Goal: Task Accomplishment & Management: Use online tool/utility

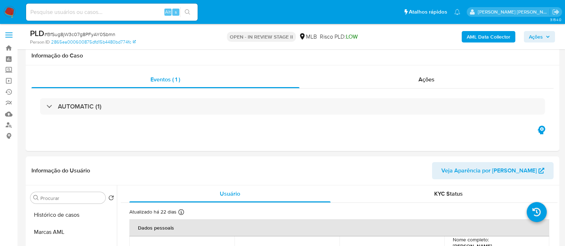
select select "10"
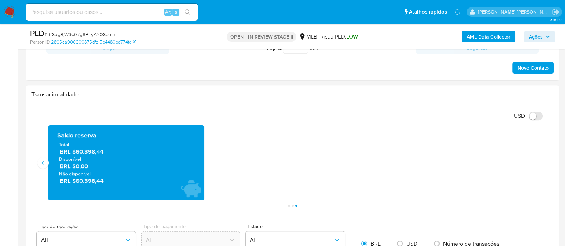
scroll to position [313, 0]
click at [533, 36] on span "Ações" at bounding box center [536, 36] width 14 height 11
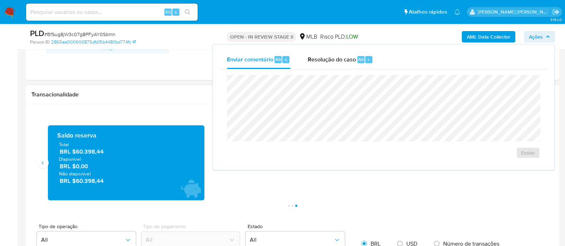
drag, startPoint x: 329, startPoint y: 57, endPoint x: 332, endPoint y: 73, distance: 17.1
click at [330, 58] on span "Resolução do caso" at bounding box center [332, 59] width 48 height 8
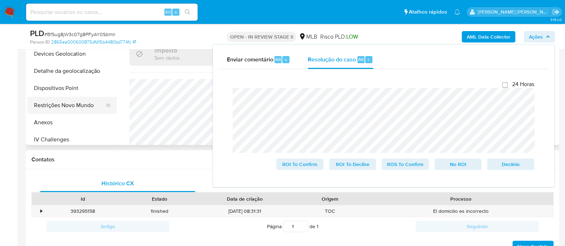
scroll to position [89, 0]
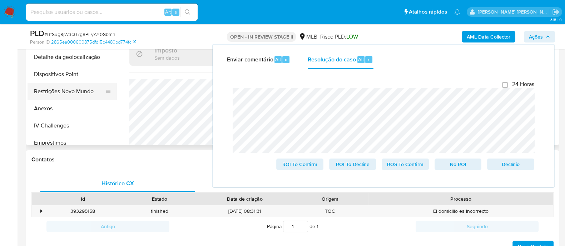
click at [78, 90] on button "Restrições Novo Mundo" at bounding box center [70, 91] width 84 height 17
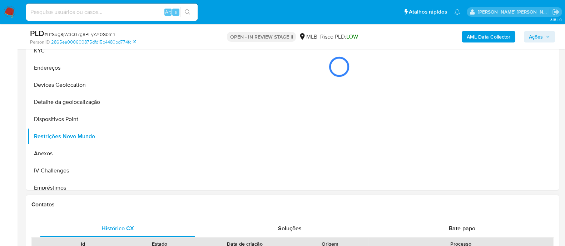
scroll to position [134, 0]
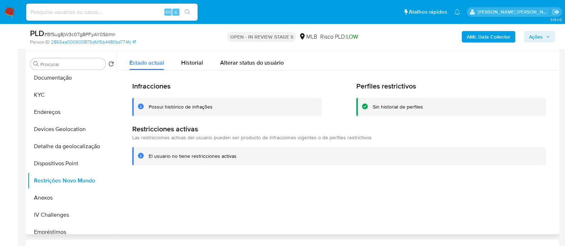
click at [188, 106] on div "Possui histórico de infrações" at bounding box center [181, 107] width 64 height 7
click at [534, 37] on span "Ações" at bounding box center [536, 36] width 14 height 11
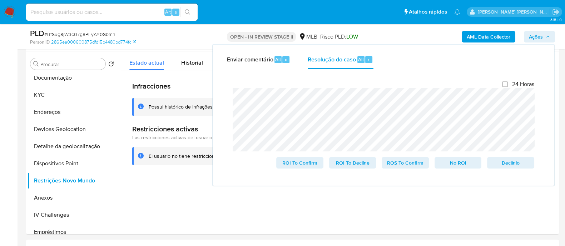
click at [97, 35] on span "# BfSug8jW3c07g8PFyAY0Sbmn" at bounding box center [79, 34] width 71 height 7
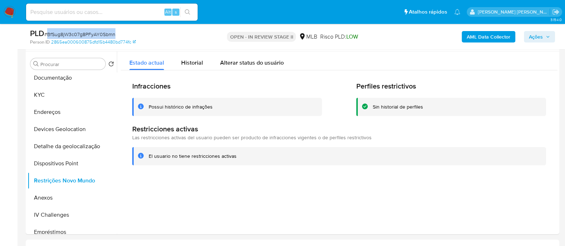
click at [97, 35] on span "# BfSug8jW3c07g8PFyAY0Sbmn" at bounding box center [79, 34] width 71 height 7
copy span "BfSug8jW3c07g8PFyAY0Sbmn"
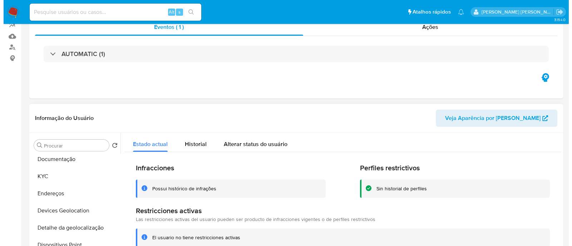
scroll to position [0, 0]
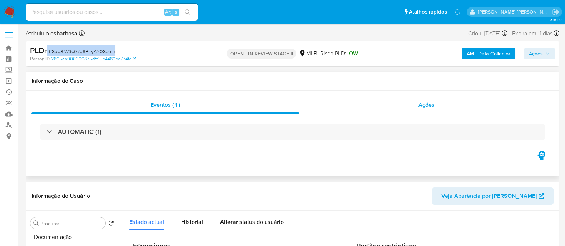
click at [341, 112] on div "Ações" at bounding box center [427, 105] width 255 height 17
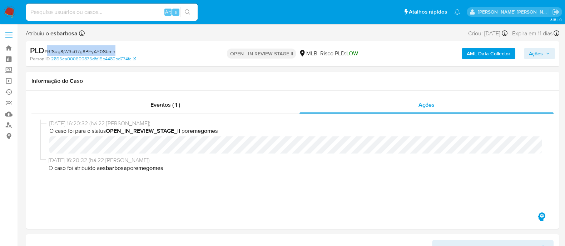
click at [484, 54] on b "AML Data Collector" at bounding box center [489, 53] width 44 height 11
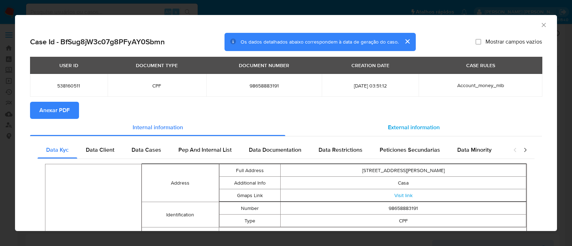
drag, startPoint x: 414, startPoint y: 126, endPoint x: 406, endPoint y: 127, distance: 8.3
click at [414, 125] on span "External information" at bounding box center [414, 127] width 52 height 8
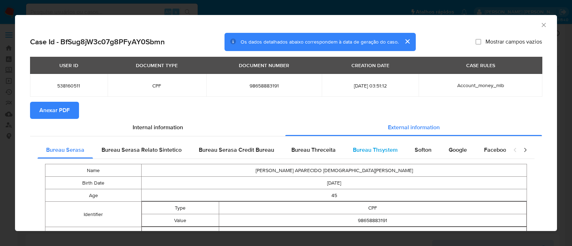
click at [380, 151] on span "Bureau Thsystem" at bounding box center [375, 150] width 45 height 8
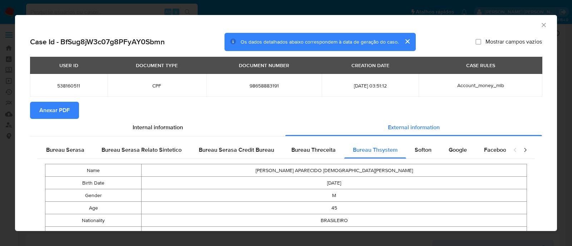
click at [58, 112] on span "Anexar PDF" at bounding box center [54, 111] width 30 height 16
click at [540, 24] on icon "Fechar a janela" at bounding box center [543, 24] width 7 height 7
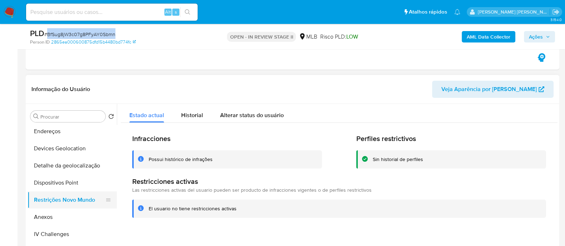
scroll to position [134, 0]
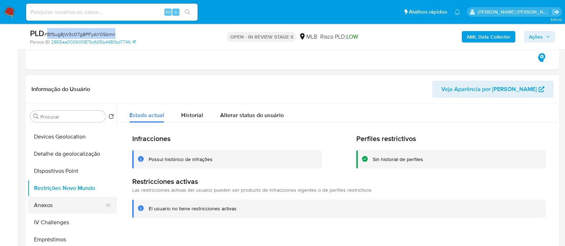
click at [52, 204] on button "Anexos" at bounding box center [70, 205] width 84 height 17
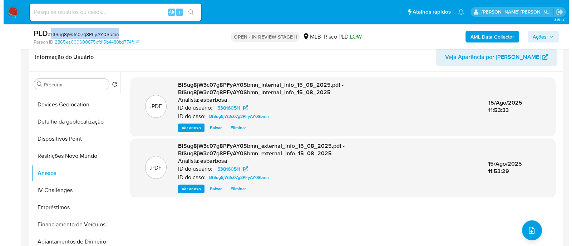
scroll to position [224, 0]
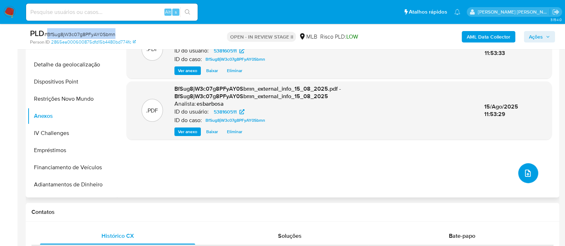
click at [525, 174] on icon "upload-file" at bounding box center [528, 173] width 6 height 7
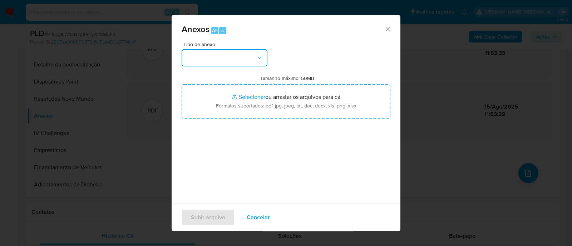
click at [254, 62] on button "button" at bounding box center [225, 57] width 86 height 17
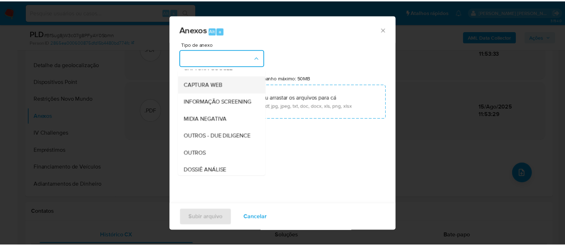
scroll to position [110, 0]
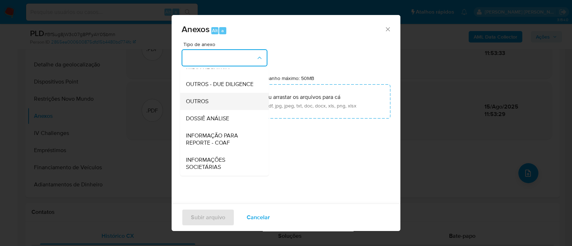
click at [198, 100] on span "OUTROS" at bounding box center [197, 101] width 23 height 7
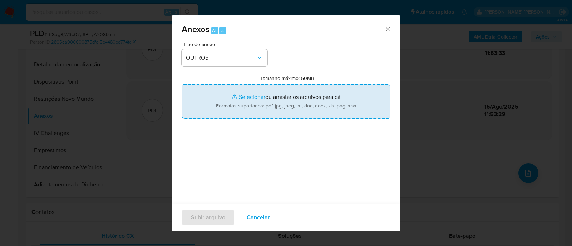
click at [241, 97] on input "Tamanho máximo: 50MB Selecionar arquivos" at bounding box center [286, 101] width 209 height 34
type input "C:\fakepath\Mulan 538160511_2025_08_13_16_44_44.xlsx"
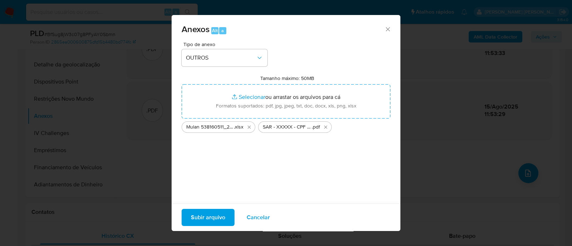
click at [214, 215] on span "Subir arquivo" at bounding box center [208, 218] width 34 height 16
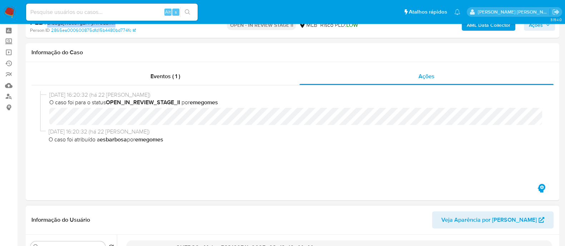
scroll to position [0, 0]
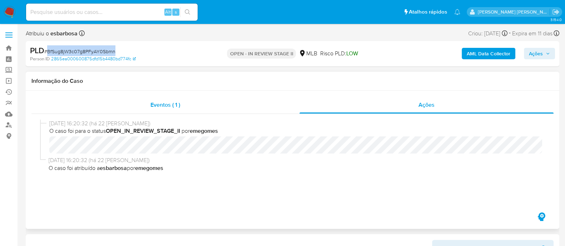
click at [227, 104] on div "Eventos ( 1 )" at bounding box center [165, 105] width 268 height 17
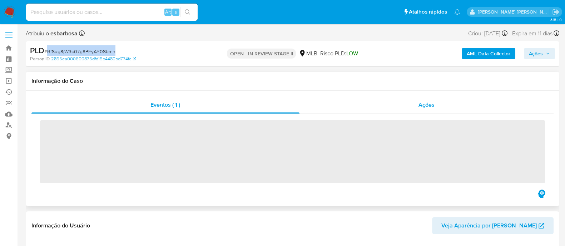
click at [318, 108] on div "Ações" at bounding box center [427, 105] width 255 height 17
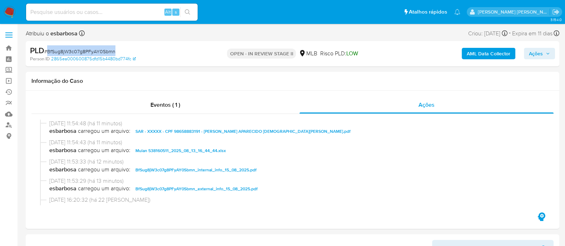
click at [534, 54] on span "Ações" at bounding box center [536, 53] width 14 height 11
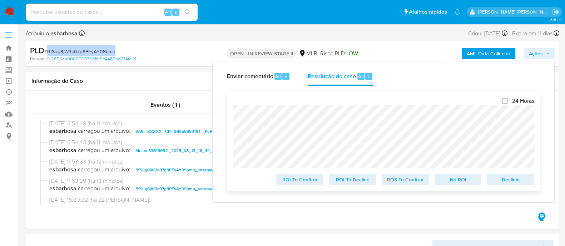
click at [413, 182] on span "ROS To Confirm" at bounding box center [405, 180] width 37 height 10
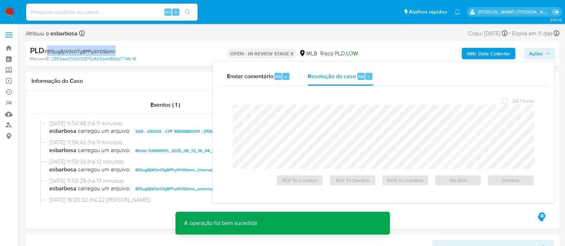
click at [89, 52] on span "# BfSug8jW3c07g8PFyAY0Sbmn" at bounding box center [79, 51] width 71 height 7
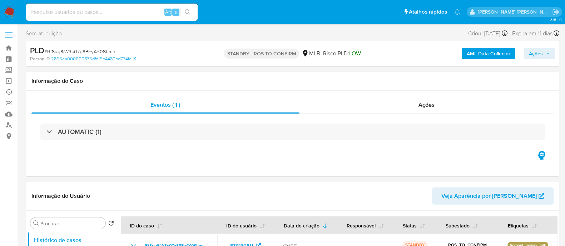
select select "10"
click at [388, 110] on div "Ações" at bounding box center [427, 105] width 255 height 17
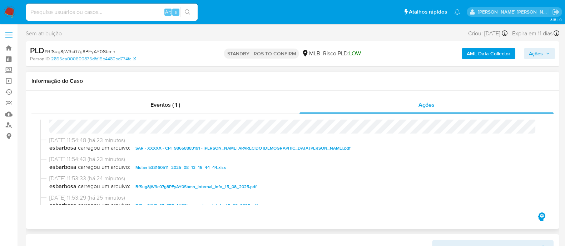
scroll to position [44, 0]
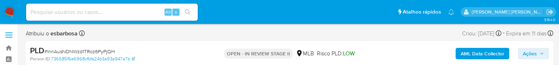
select select "10"
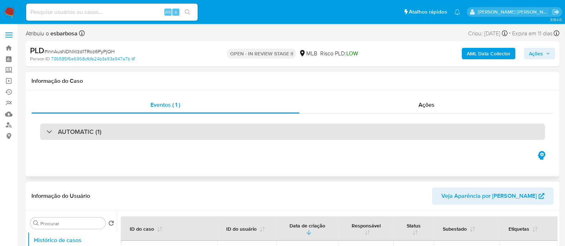
click at [151, 65] on div "AUTOMATIC (1)" at bounding box center [292, 132] width 505 height 16
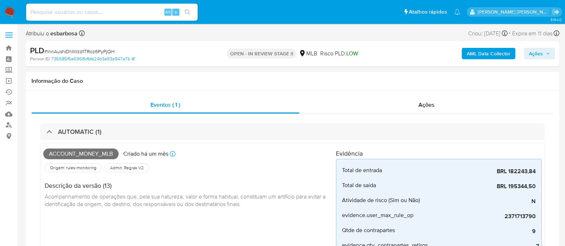
click at [90, 52] on span "# lnnAusNDNWzd1TRoz6PyPjQH" at bounding box center [79, 51] width 70 height 7
copy span "lnnAusNDNWzd1TRoz6PyPjQH"
click at [480, 54] on b "AML Data Collector" at bounding box center [489, 53] width 44 height 11
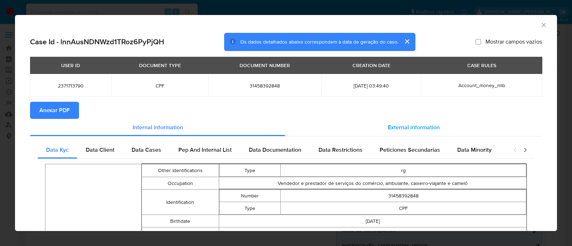
click at [402, 65] on span "External information" at bounding box center [414, 127] width 52 height 8
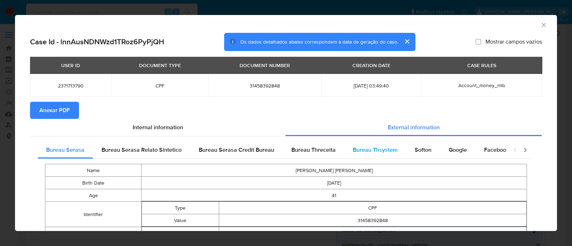
click at [383, 65] on span "Bureau Thsystem" at bounding box center [375, 150] width 45 height 8
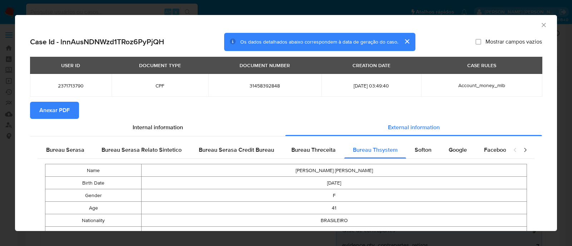
click at [61, 65] on span "Anexar PDF" at bounding box center [54, 111] width 30 height 16
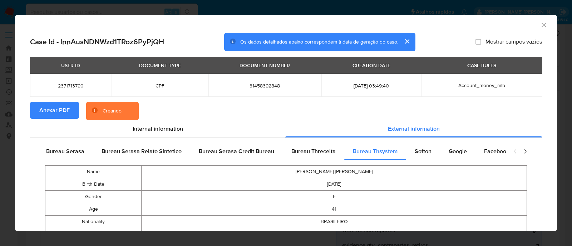
click at [540, 24] on icon "Fechar a janela" at bounding box center [543, 24] width 7 height 7
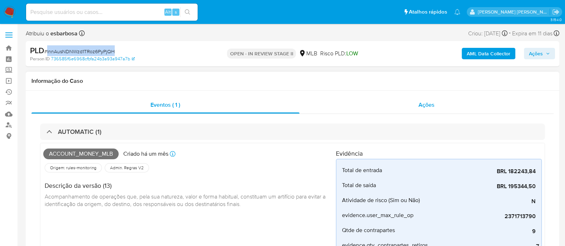
click at [379, 65] on div "Ações" at bounding box center [427, 105] width 255 height 17
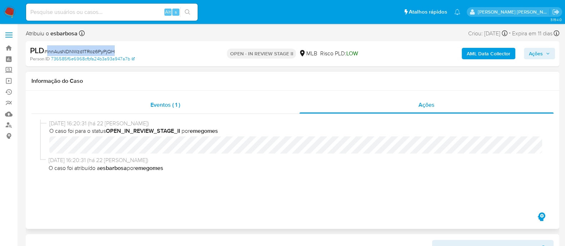
click at [240, 65] on div "Eventos ( 1 )" at bounding box center [165, 105] width 268 height 17
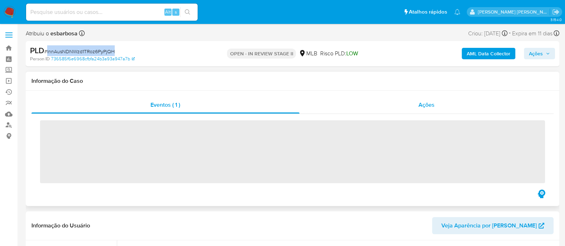
click at [358, 65] on div "Ações" at bounding box center [427, 105] width 255 height 17
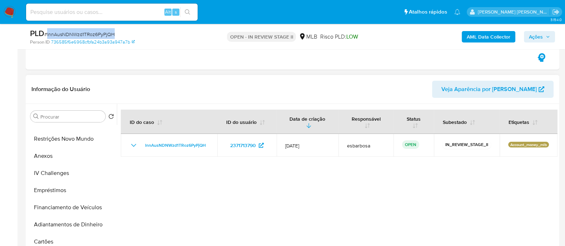
scroll to position [134, 0]
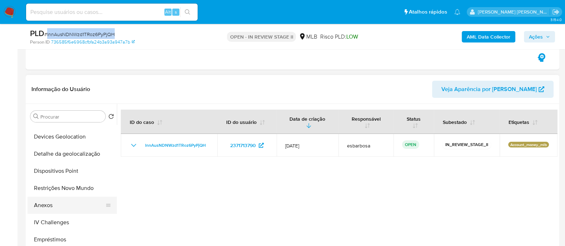
click at [41, 65] on button "Anexos" at bounding box center [70, 205] width 84 height 17
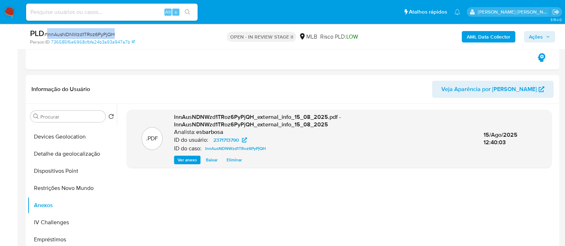
click at [464, 36] on button "AML Data Collector" at bounding box center [489, 36] width 54 height 11
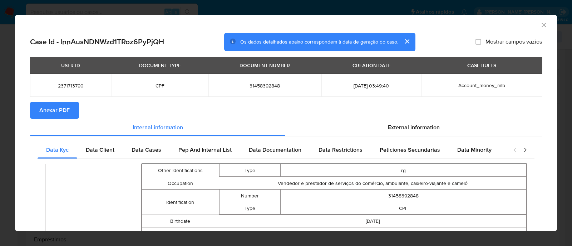
click at [66, 65] on span "Anexar PDF" at bounding box center [54, 111] width 30 height 16
click at [540, 28] on icon "Fechar a janela" at bounding box center [543, 24] width 7 height 7
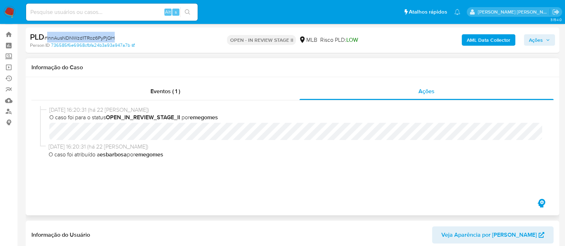
scroll to position [0, 0]
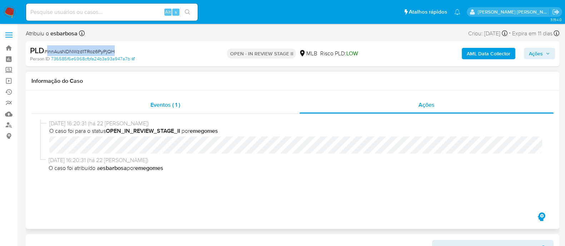
click at [181, 65] on div "Eventos ( 1 )" at bounding box center [165, 105] width 268 height 17
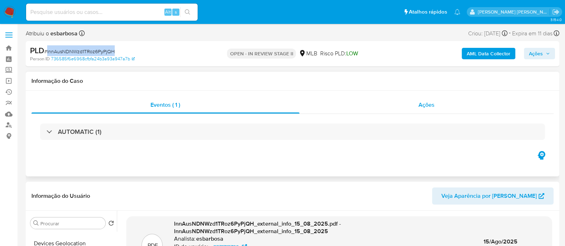
click at [352, 65] on div "Ações" at bounding box center [427, 105] width 255 height 17
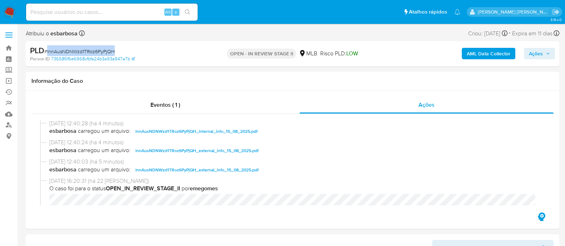
click at [536, 58] on span "Ações" at bounding box center [536, 53] width 14 height 11
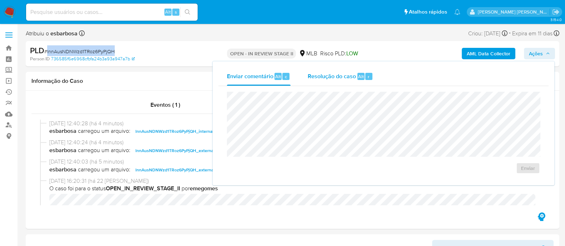
drag, startPoint x: 329, startPoint y: 75, endPoint x: 328, endPoint y: 82, distance: 7.2
click at [329, 65] on span "Resolução do caso" at bounding box center [332, 76] width 48 height 8
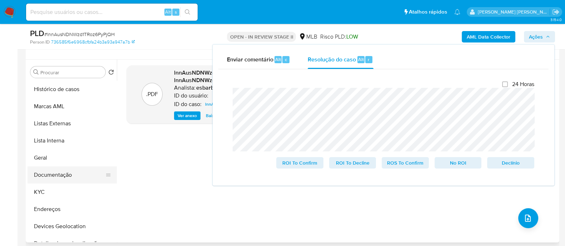
click at [56, 65] on button "Documentação" at bounding box center [70, 175] width 84 height 17
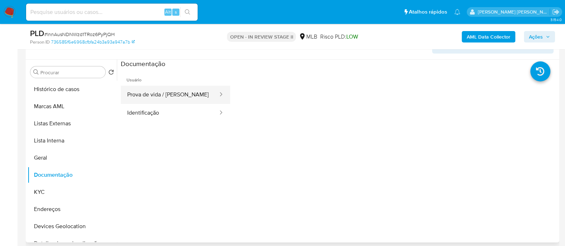
click at [166, 65] on button "Prova de vida / Selfie" at bounding box center [170, 95] width 98 height 18
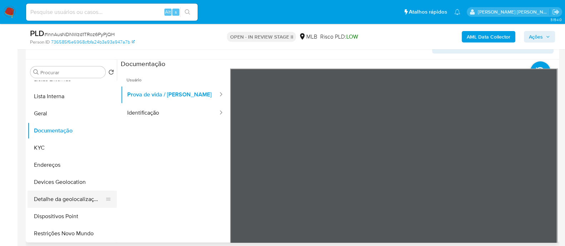
scroll to position [89, 0]
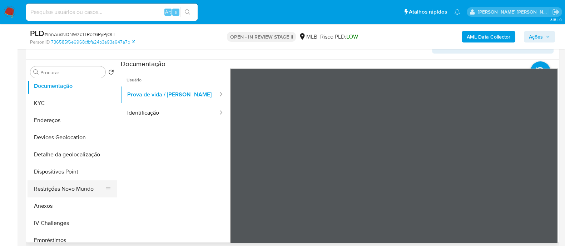
click at [75, 65] on button "Restrições Novo Mundo" at bounding box center [70, 189] width 84 height 17
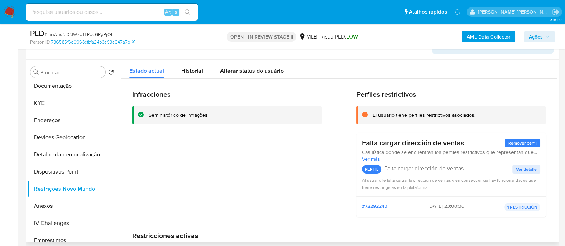
click at [177, 65] on div "Sem histórico de infrações" at bounding box center [178, 115] width 59 height 7
click at [57, 65] on button "KYC" at bounding box center [70, 103] width 84 height 17
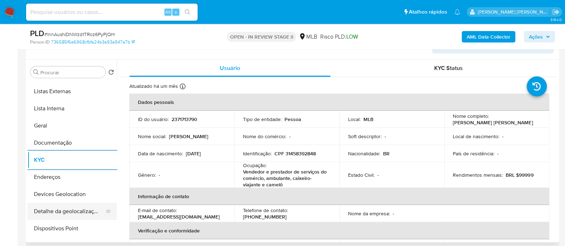
scroll to position [0, 0]
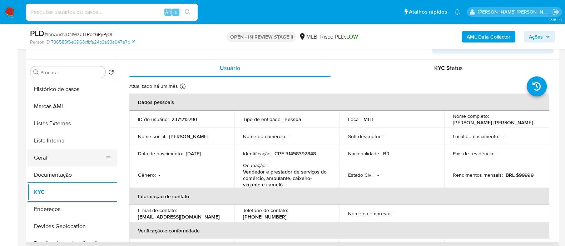
click at [47, 65] on button "Geral" at bounding box center [70, 158] width 84 height 17
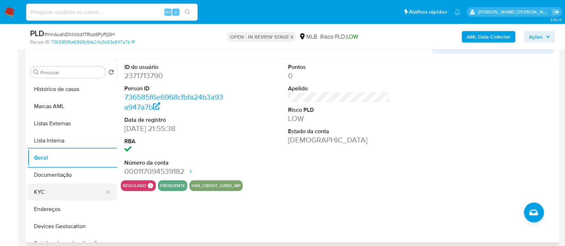
click at [39, 65] on button "KYC" at bounding box center [70, 192] width 84 height 17
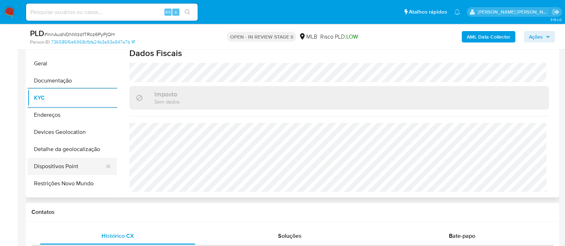
scroll to position [89, 0]
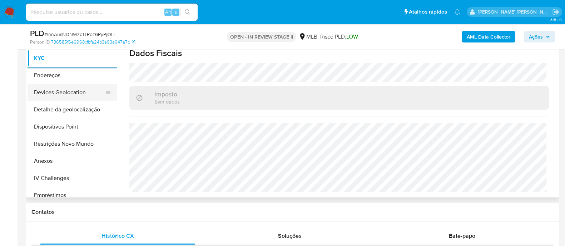
click at [75, 65] on button "Devices Geolocation" at bounding box center [70, 92] width 84 height 17
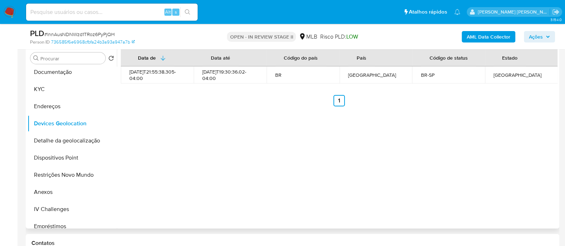
scroll to position [178, 0]
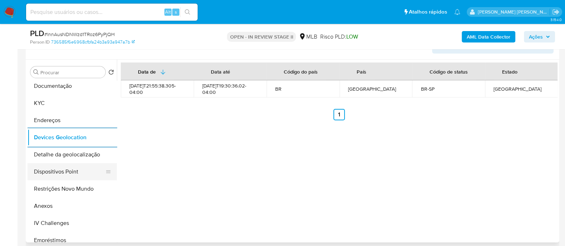
click at [71, 65] on button "Dispositivos Point" at bounding box center [70, 171] width 84 height 17
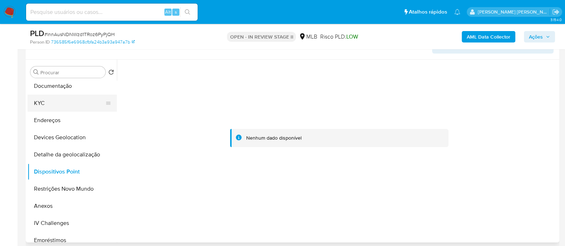
click at [67, 65] on button "KYC" at bounding box center [70, 103] width 84 height 17
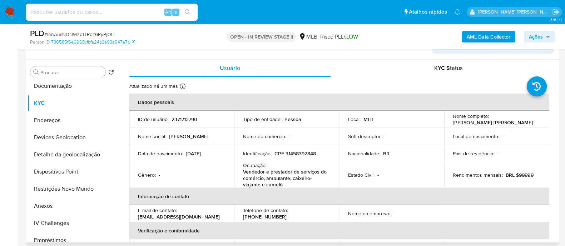
click at [307, 65] on p "CPF 31458392848" at bounding box center [295, 154] width 41 height 6
copy p "31458392848"
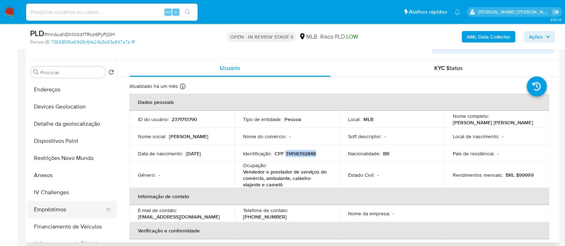
scroll to position [134, 0]
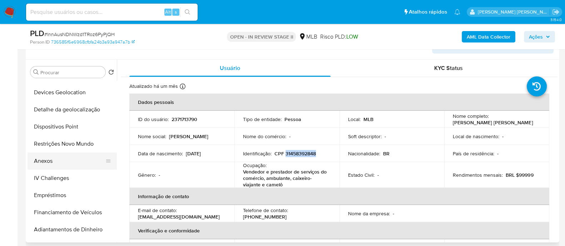
click at [53, 65] on button "Anexos" at bounding box center [70, 161] width 84 height 17
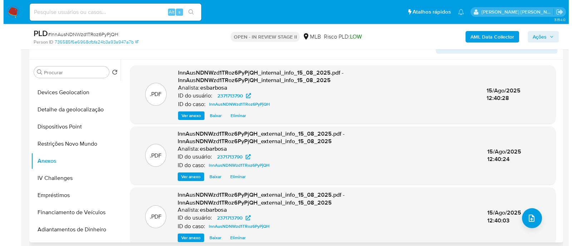
scroll to position [10, 0]
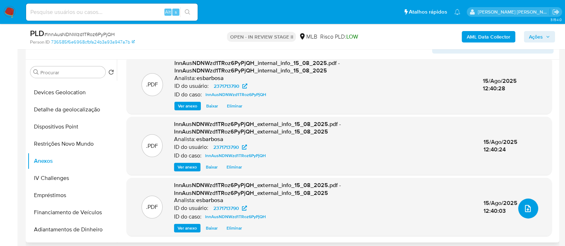
click at [526, 65] on icon "upload-file" at bounding box center [528, 209] width 9 height 9
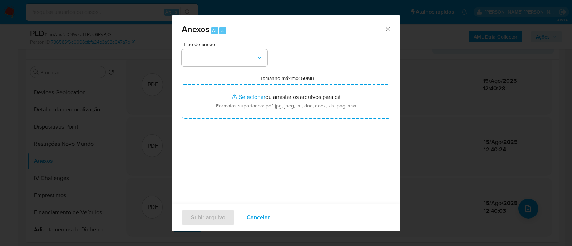
click at [220, 48] on div "Tipo de anexo" at bounding box center [225, 54] width 86 height 25
click at [218, 57] on button "button" at bounding box center [225, 57] width 86 height 17
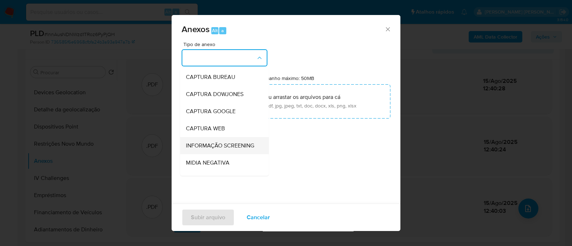
scroll to position [110, 0]
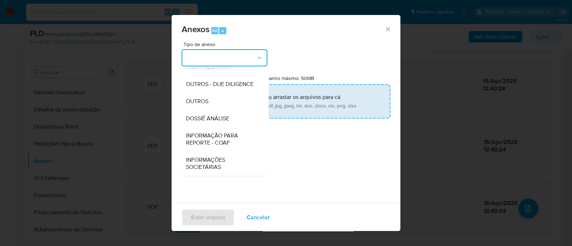
click at [201, 65] on span "OUTROS" at bounding box center [197, 101] width 23 height 7
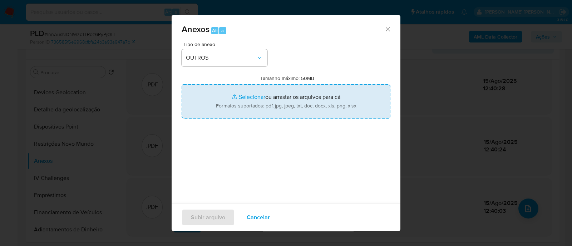
click at [254, 65] on input "Tamanho máximo: 50MB Selecionar arquivos" at bounding box center [286, 101] width 209 height 34
type input "C:\fakepath\Mulan 2371713790_2025_08_13_16_45_45.xlsx"
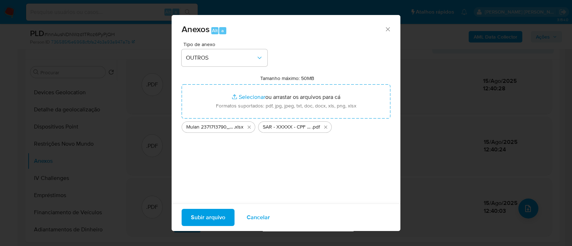
click at [209, 65] on span "Subir arquivo" at bounding box center [208, 218] width 34 height 16
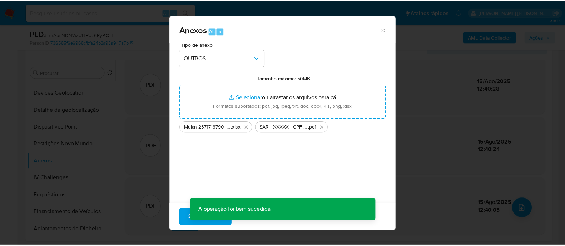
scroll to position [99, 0]
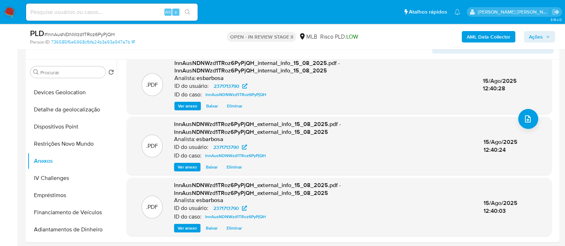
click at [533, 37] on span "Ações" at bounding box center [536, 36] width 14 height 11
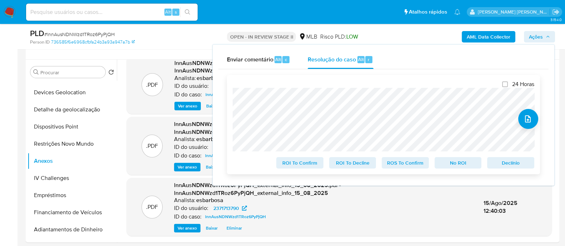
click at [410, 65] on span "ROS To Confirm" at bounding box center [405, 163] width 37 height 10
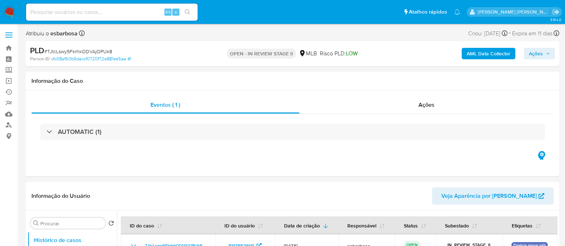
select select "10"
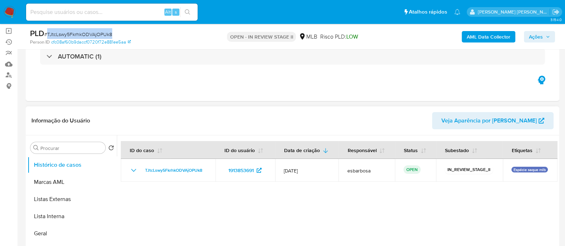
scroll to position [89, 0]
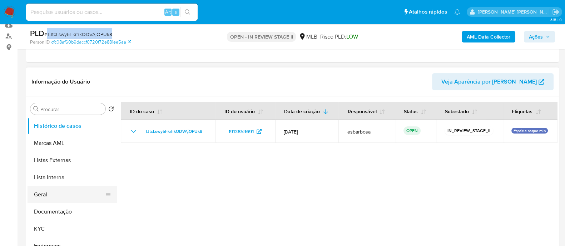
click at [65, 196] on button "Geral" at bounding box center [70, 194] width 84 height 17
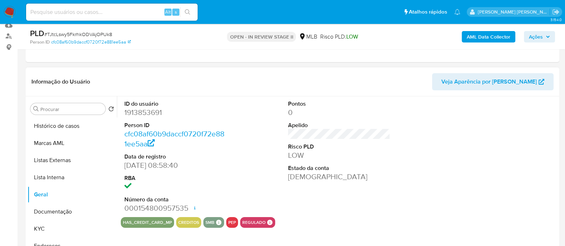
click at [156, 113] on dd "1913853691" at bounding box center [175, 113] width 102 height 10
copy dd "1913853691"
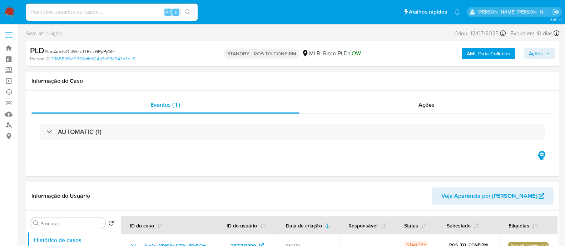
select select "10"
